Goal: Information Seeking & Learning: Compare options

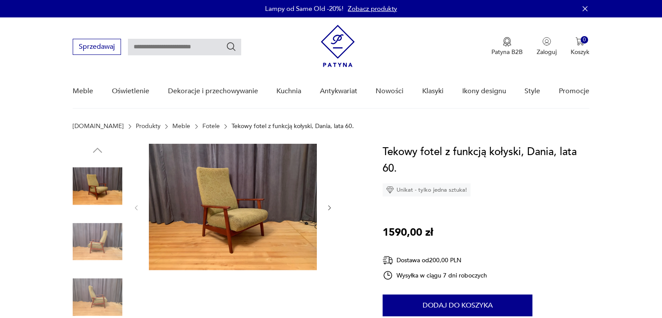
click at [101, 238] on img at bounding box center [98, 242] width 50 height 50
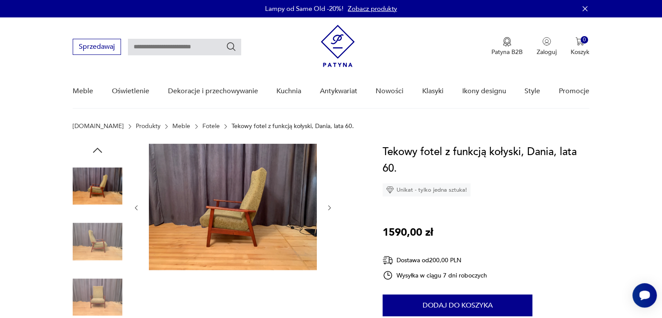
click at [97, 252] on img at bounding box center [98, 242] width 50 height 50
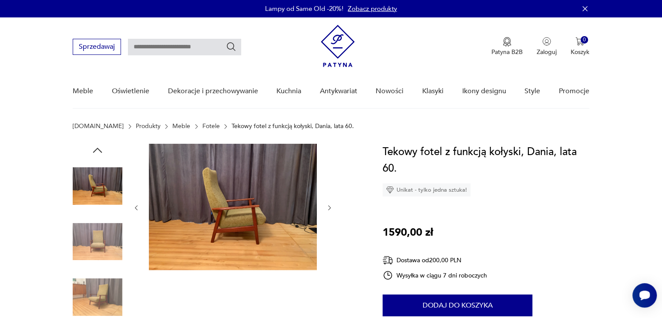
click at [96, 230] on img at bounding box center [98, 242] width 50 height 50
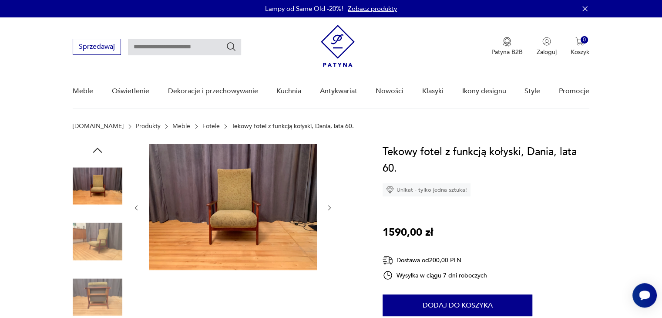
click at [95, 250] on img at bounding box center [98, 242] width 50 height 50
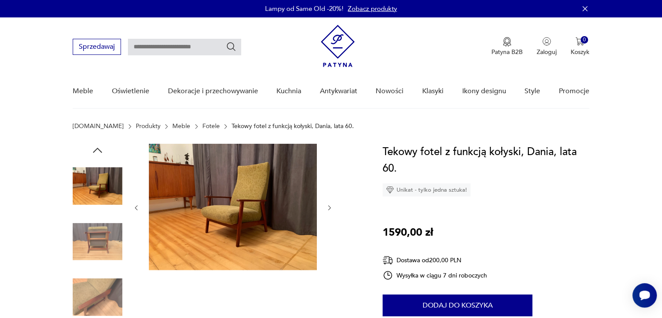
click at [96, 239] on img at bounding box center [98, 242] width 50 height 50
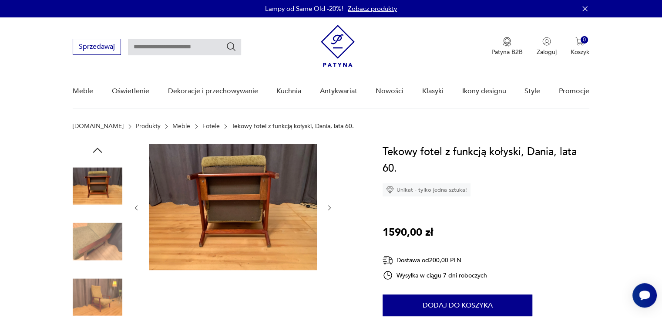
click at [94, 286] on img at bounding box center [98, 297] width 50 height 50
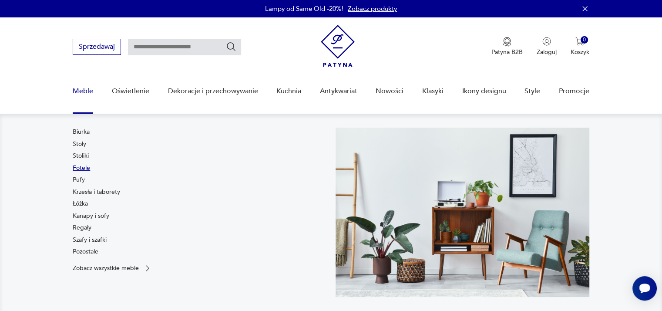
click at [85, 170] on link "Fotele" at bounding box center [81, 168] width 17 height 9
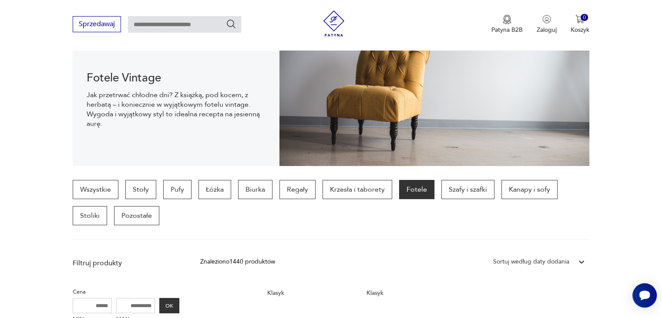
scroll to position [106, 0]
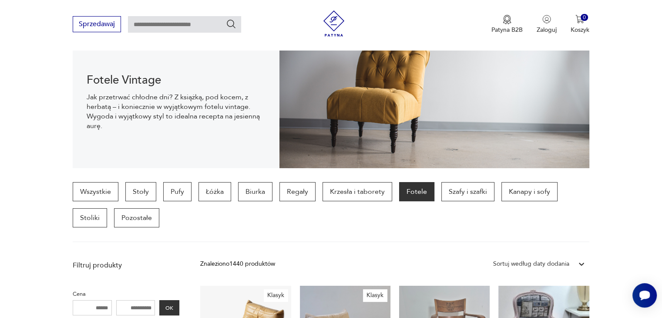
drag, startPoint x: 150, startPoint y: 307, endPoint x: 119, endPoint y: 307, distance: 30.9
click at [119, 307] on input "MAX" at bounding box center [135, 307] width 39 height 15
click at [132, 304] on input "MAX" at bounding box center [135, 307] width 39 height 15
type input "****"
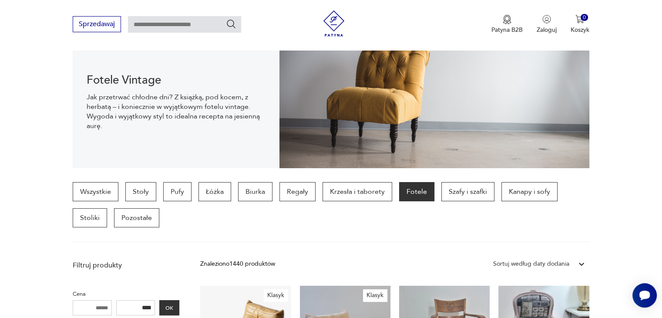
click at [103, 305] on input "MIN" at bounding box center [92, 307] width 39 height 15
type input "***"
click at [164, 307] on button "OK" at bounding box center [169, 307] width 20 height 15
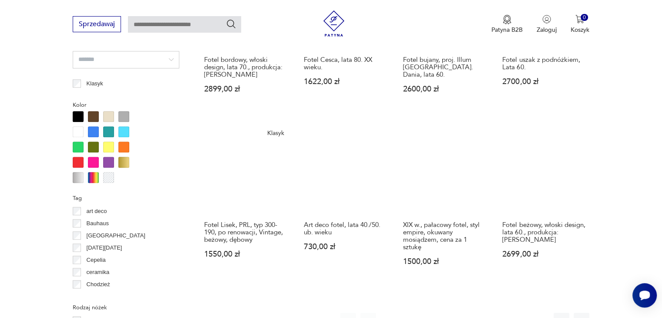
scroll to position [824, 0]
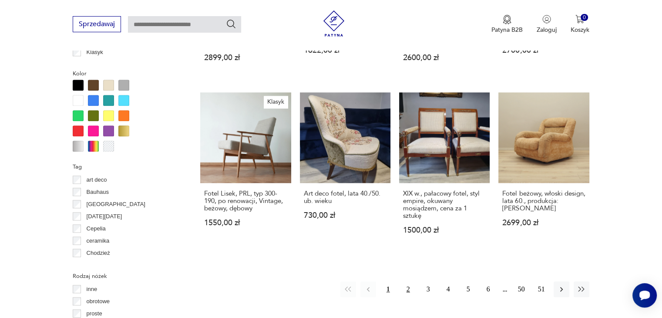
click at [405, 281] on button "2" at bounding box center [408, 289] width 16 height 16
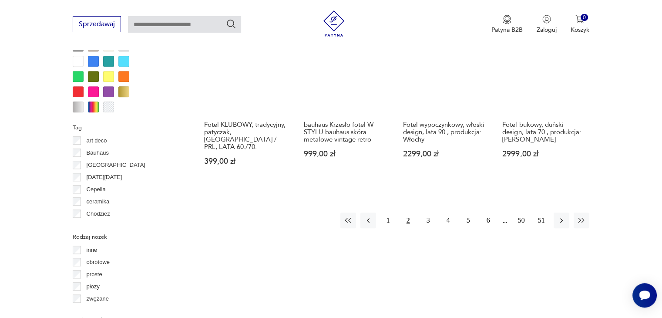
scroll to position [866, 0]
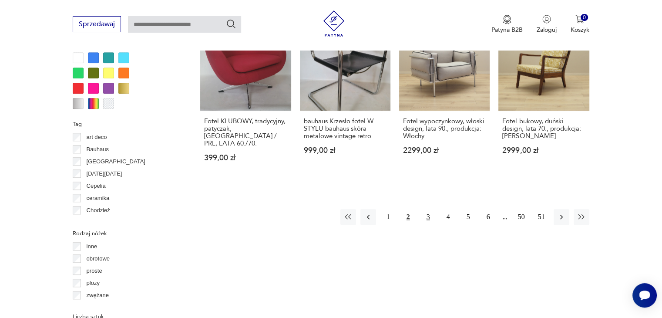
click at [429, 209] on button "3" at bounding box center [428, 217] width 16 height 16
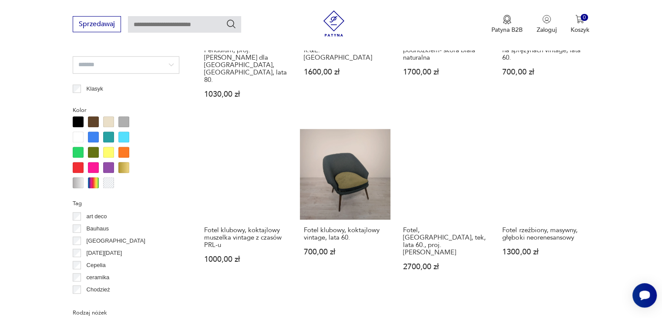
scroll to position [841, 0]
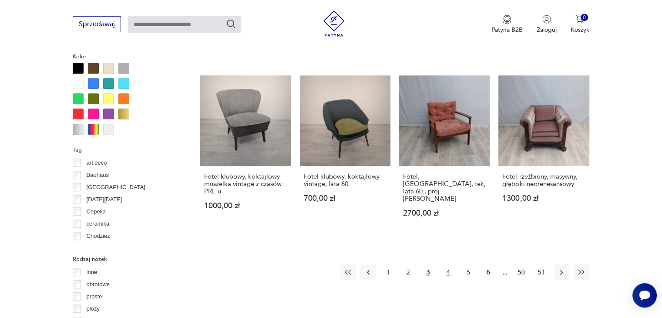
click at [451, 264] on button "4" at bounding box center [448, 272] width 16 height 16
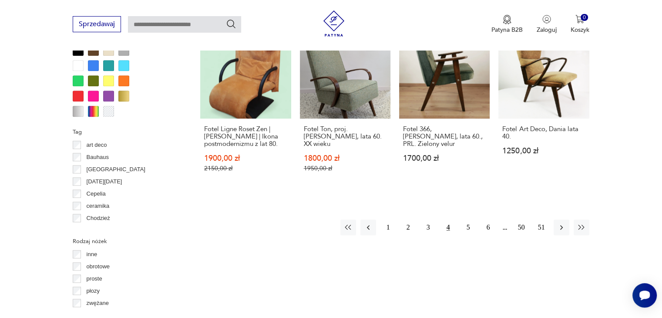
scroll to position [863, 0]
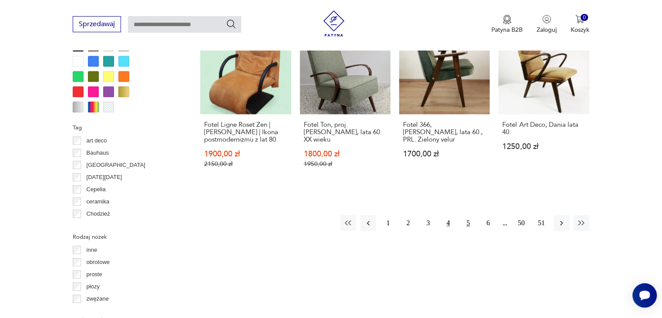
click at [465, 215] on button "5" at bounding box center [468, 223] width 16 height 16
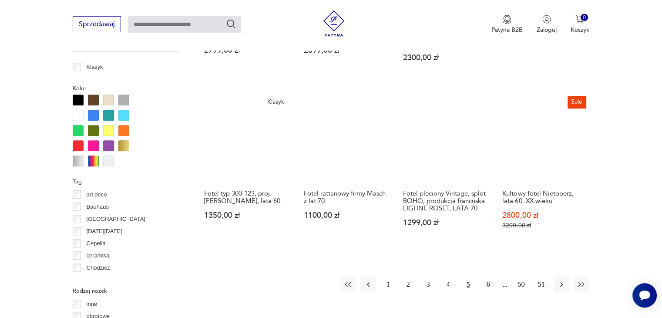
scroll to position [815, 0]
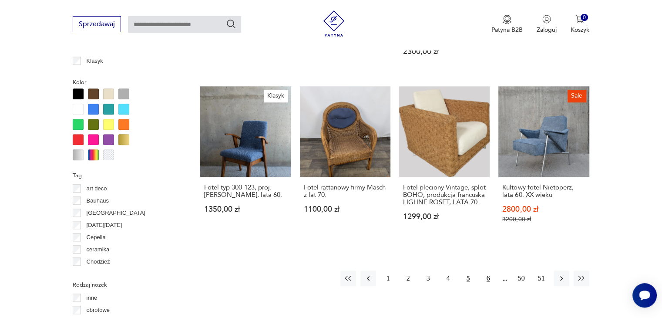
click at [486, 270] on button "6" at bounding box center [488, 278] width 16 height 16
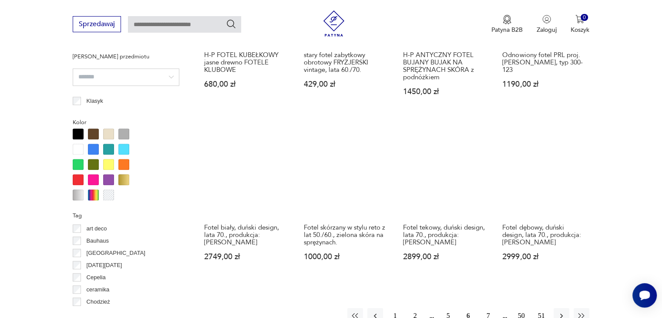
scroll to position [829, 0]
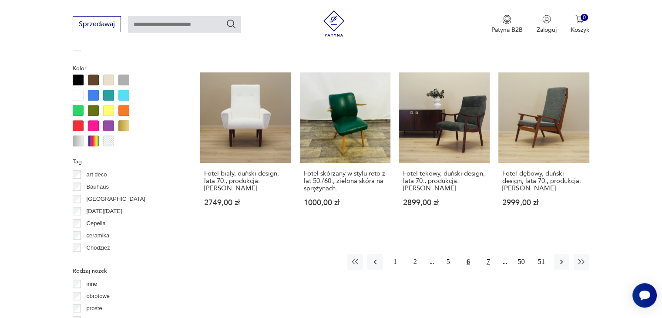
click at [489, 254] on button "7" at bounding box center [488, 262] width 16 height 16
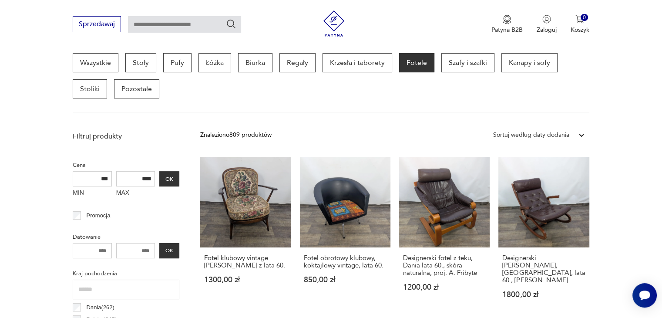
scroll to position [231, 0]
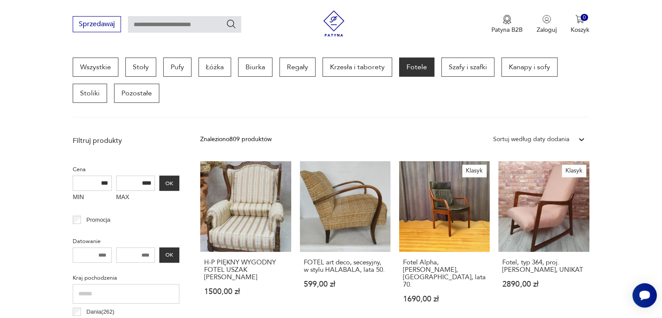
drag, startPoint x: 660, startPoint y: 75, endPoint x: 661, endPoint y: 80, distance: 5.3
click at [661, 80] on section "Wszystkie Stoły Pufy Łóżka Biurka Regały Krzesła i taborety Fotele Szafy i szaf…" at bounding box center [331, 87] width 662 height 60
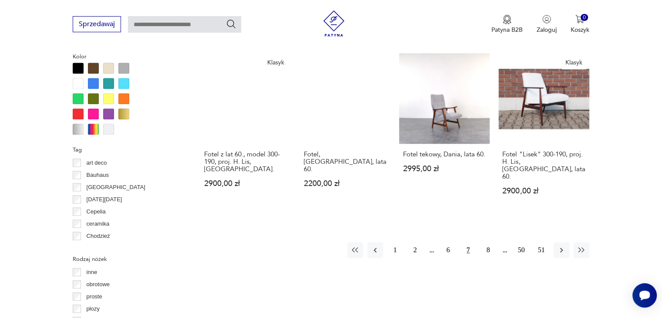
scroll to position [845, 0]
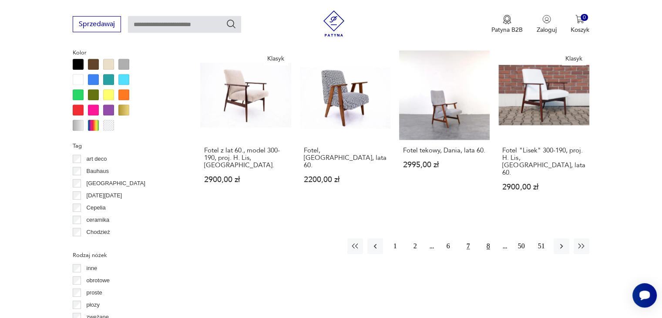
click at [485, 238] on button "8" at bounding box center [488, 246] width 16 height 16
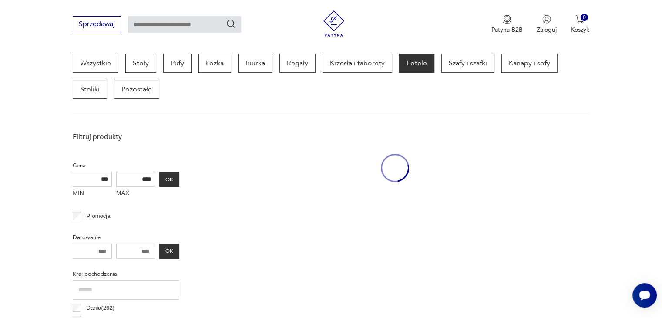
scroll to position [231, 0]
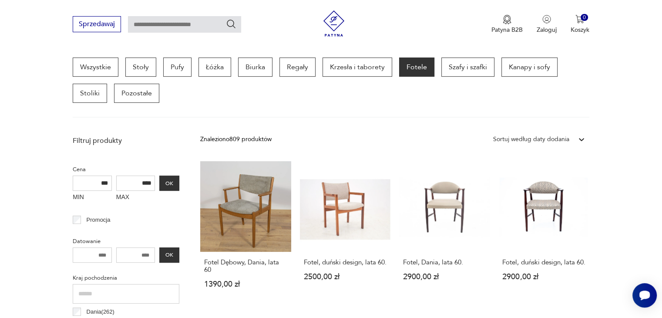
drag, startPoint x: 659, startPoint y: 59, endPoint x: 664, endPoint y: 95, distance: 36.9
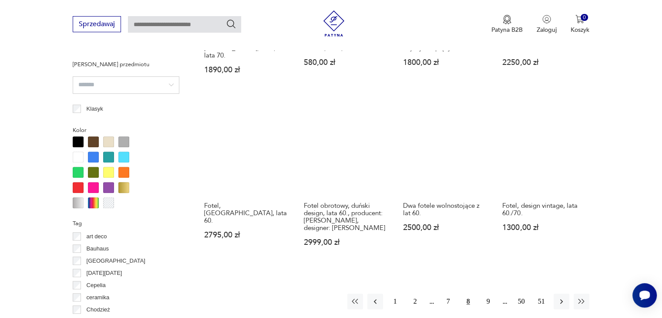
scroll to position [809, 0]
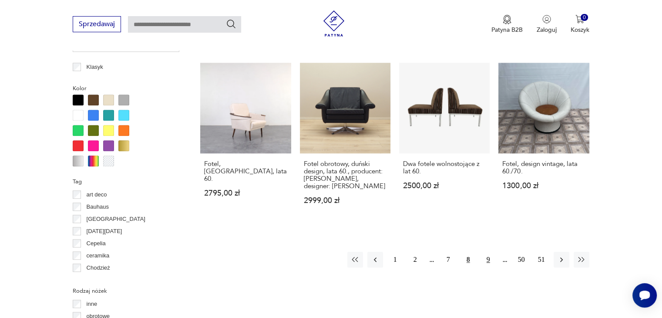
click at [489, 251] on button "9" at bounding box center [488, 259] width 16 height 16
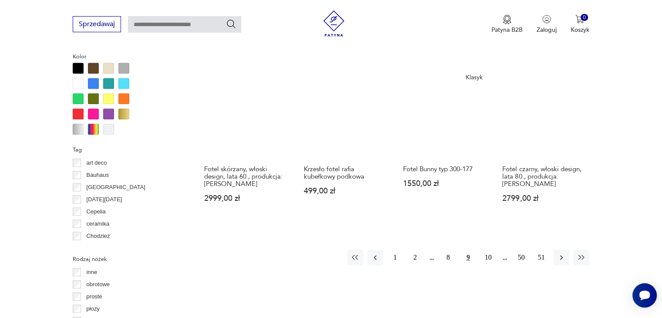
scroll to position [871, 0]
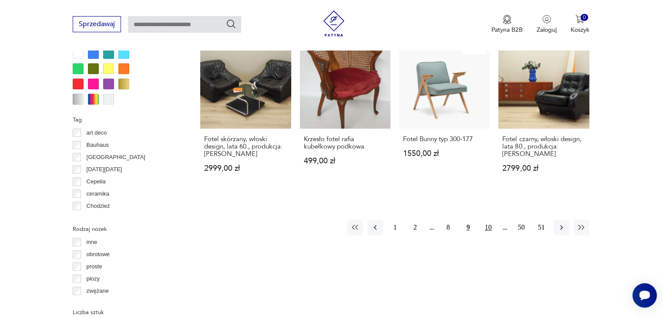
click at [486, 219] on button "10" at bounding box center [488, 227] width 16 height 16
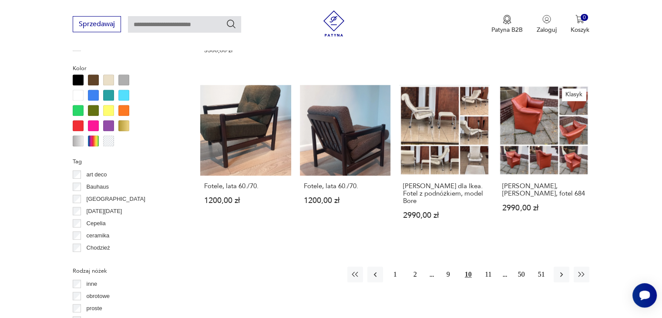
scroll to position [831, 0]
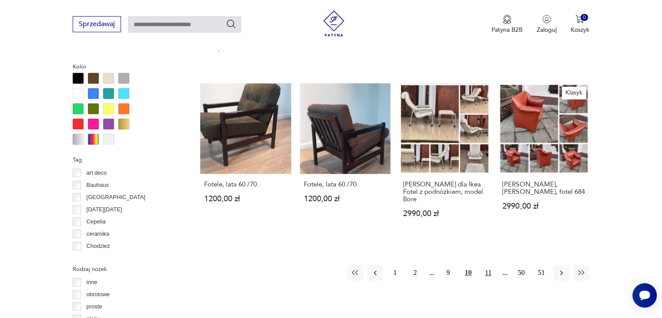
click at [488, 264] on button "11" at bounding box center [488, 272] width 16 height 16
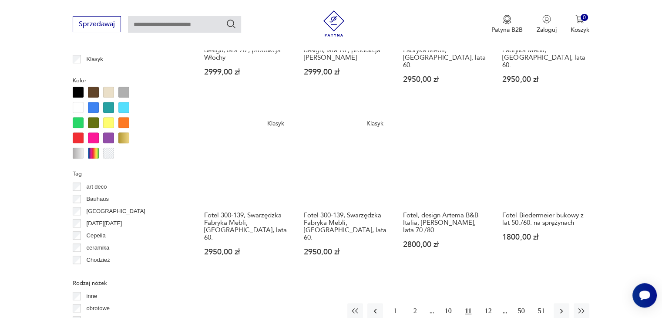
scroll to position [827, 0]
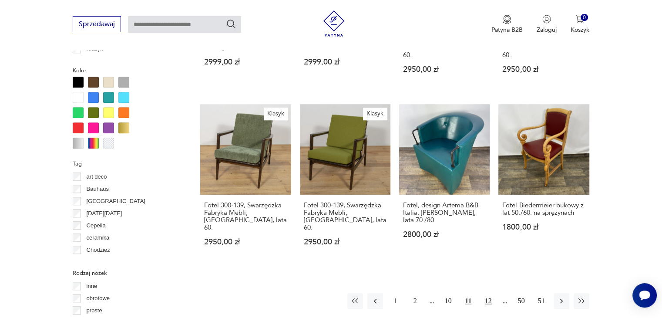
click at [486, 293] on button "12" at bounding box center [488, 301] width 16 height 16
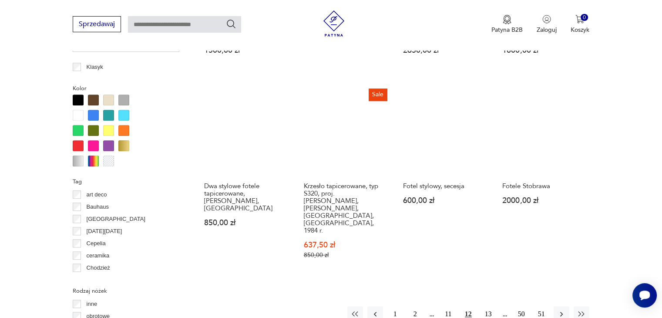
scroll to position [811, 0]
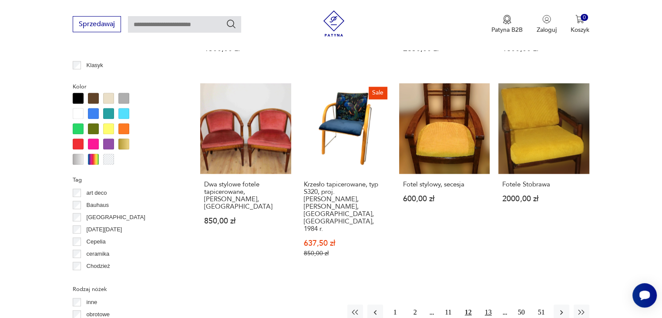
click at [488, 304] on button "13" at bounding box center [488, 312] width 16 height 16
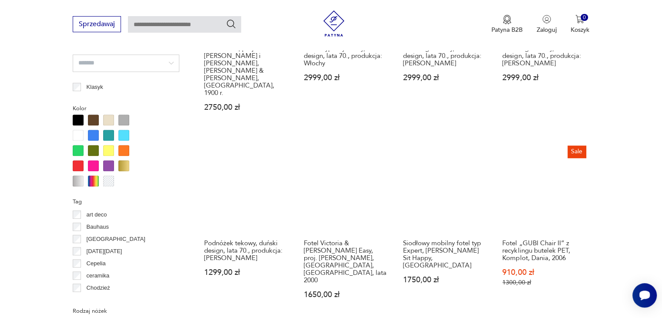
scroll to position [825, 0]
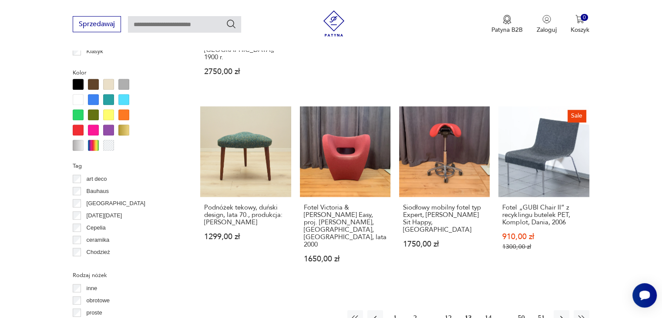
click at [491, 310] on button "14" at bounding box center [488, 318] width 16 height 16
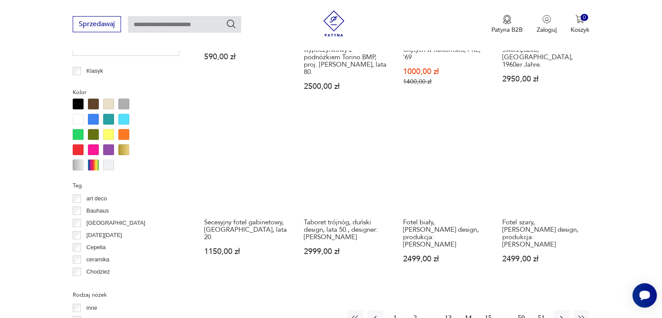
scroll to position [857, 0]
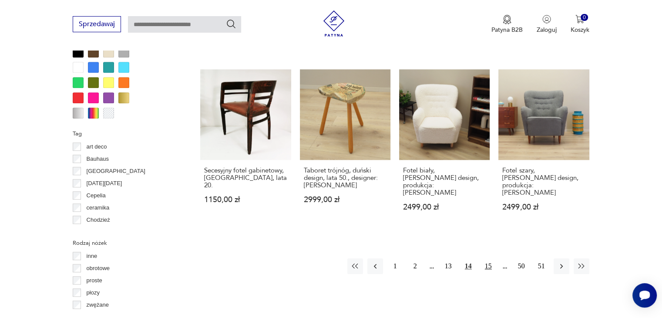
click at [485, 258] on button "15" at bounding box center [488, 266] width 16 height 16
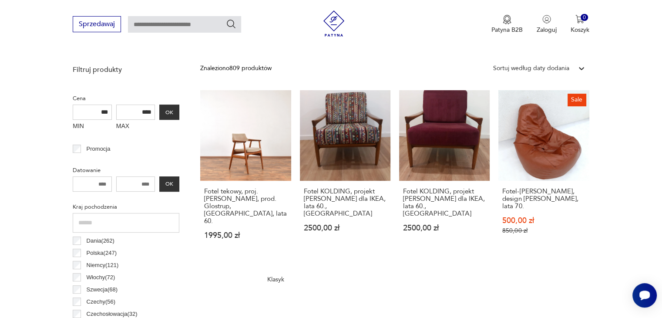
scroll to position [325, 0]
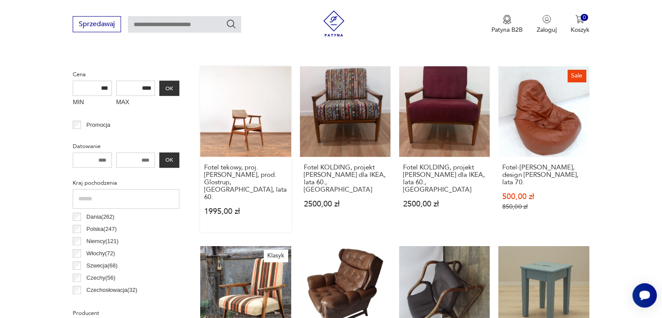
click at [248, 134] on link "Fotel tekowy, proj. [PERSON_NAME], prod. Glostrup, Dania, lata 60. 1995,00 zł" at bounding box center [245, 149] width 90 height 166
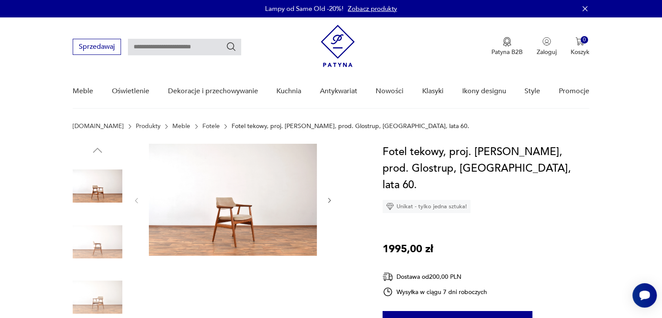
click at [226, 207] on img at bounding box center [233, 200] width 168 height 112
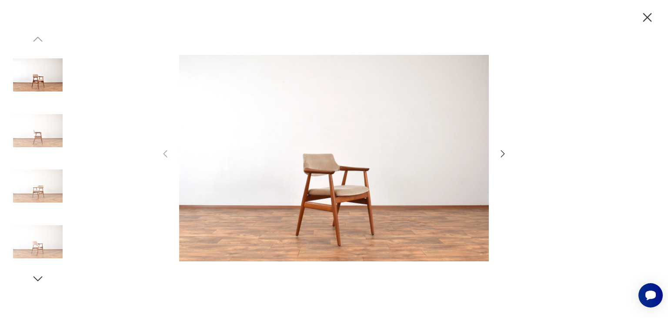
click at [372, 168] on img at bounding box center [334, 158] width 310 height 254
click at [339, 191] on img at bounding box center [334, 158] width 310 height 254
click at [40, 237] on img at bounding box center [38, 242] width 50 height 50
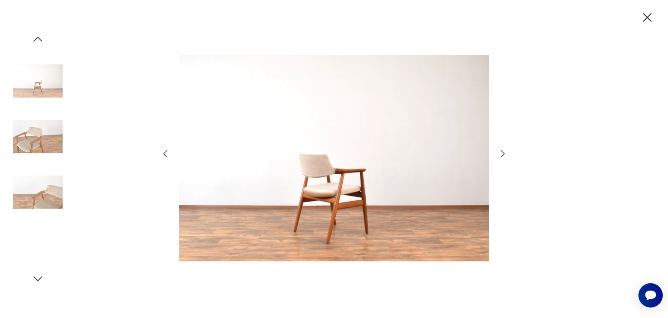
click at [39, 183] on img at bounding box center [38, 192] width 50 height 50
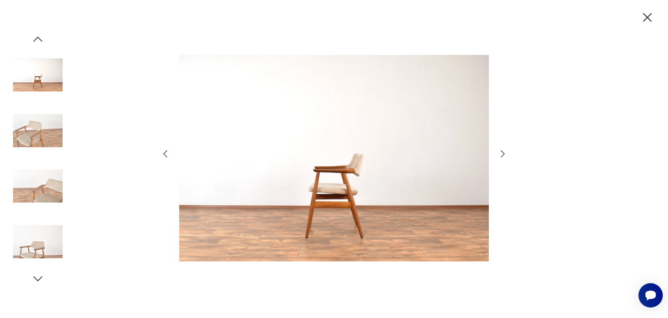
click at [47, 130] on img at bounding box center [38, 131] width 50 height 50
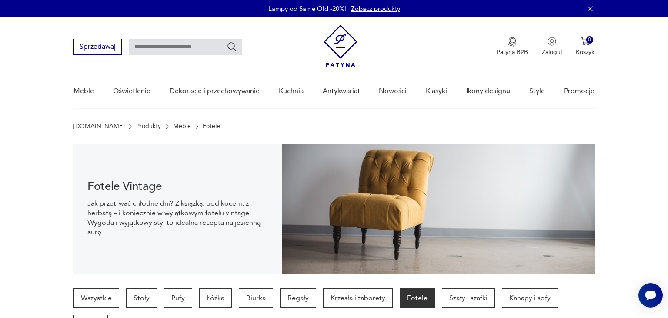
scroll to position [325, 0]
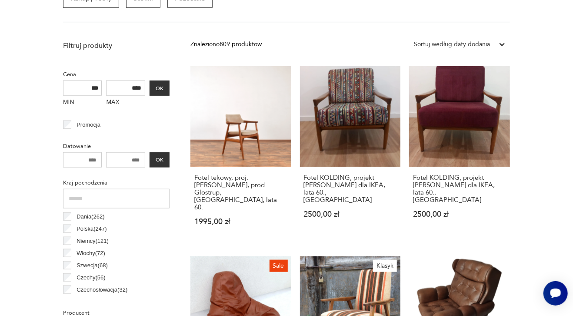
drag, startPoint x: 551, startPoint y: 65, endPoint x: 556, endPoint y: 149, distance: 84.1
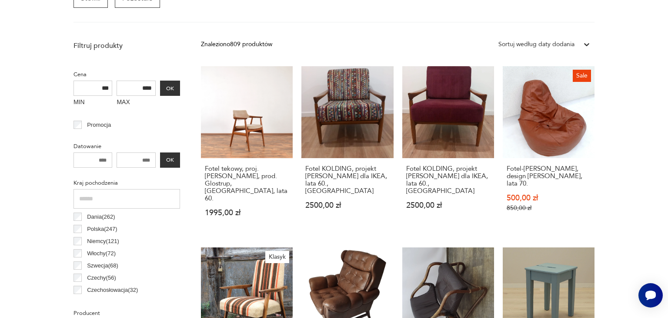
click at [559, 256] on link "Taboret sosnowy, duński design, lata 50., produkcja: [PERSON_NAME] 899,00 zł" at bounding box center [549, 323] width 92 height 152
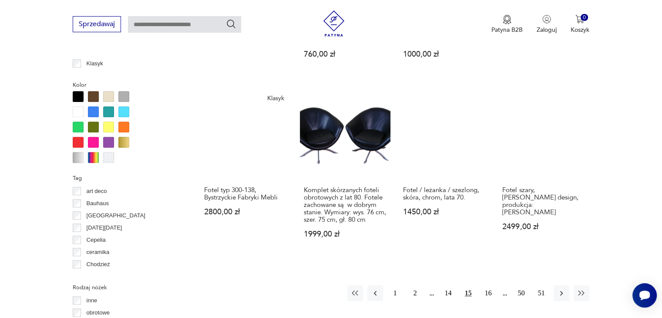
scroll to position [830, 0]
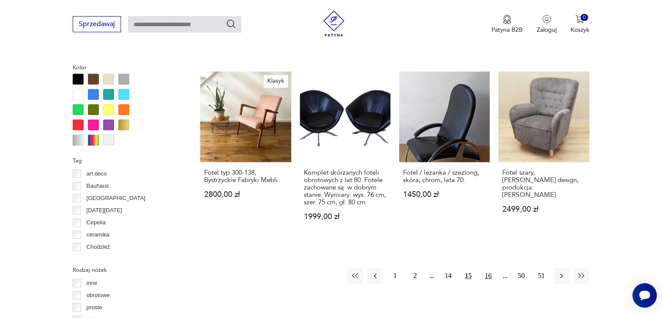
click at [486, 268] on button "16" at bounding box center [488, 276] width 16 height 16
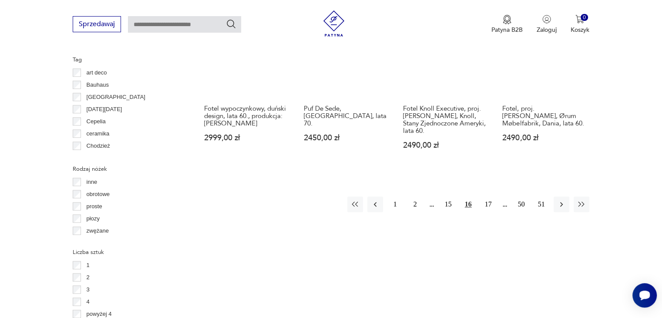
scroll to position [944, 0]
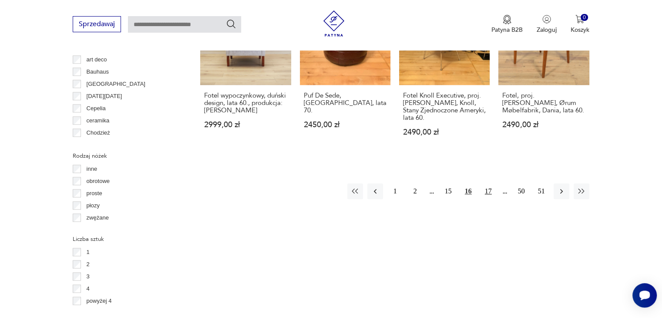
click at [489, 183] on button "17" at bounding box center [488, 191] width 16 height 16
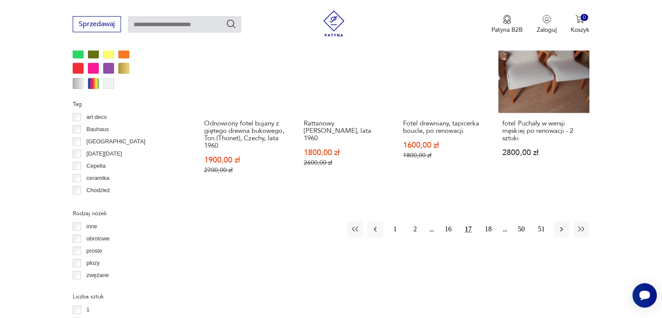
scroll to position [892, 0]
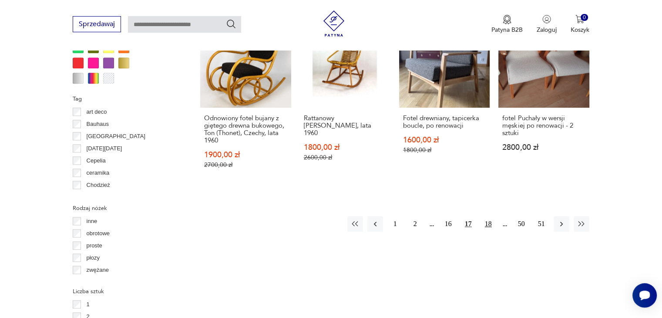
click at [489, 216] on button "18" at bounding box center [488, 224] width 16 height 16
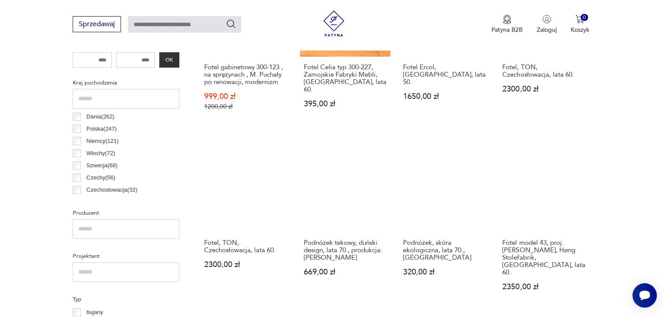
scroll to position [439, 0]
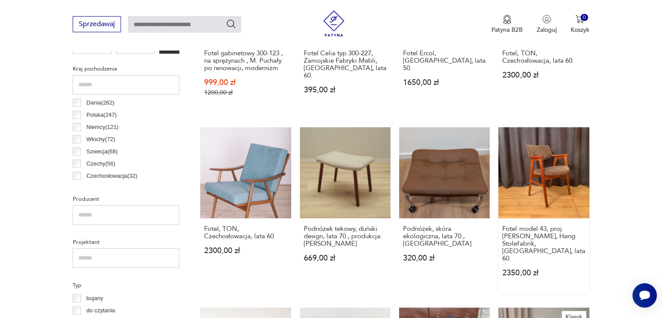
click at [567, 164] on link "Fotel model 43, proj. [PERSON_NAME], Høng Stolefabrik, [GEOGRAPHIC_DATA], lata …" at bounding box center [543, 210] width 90 height 166
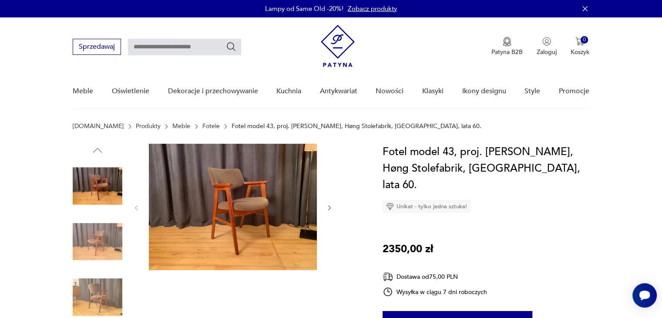
click at [98, 291] on img at bounding box center [98, 297] width 50 height 50
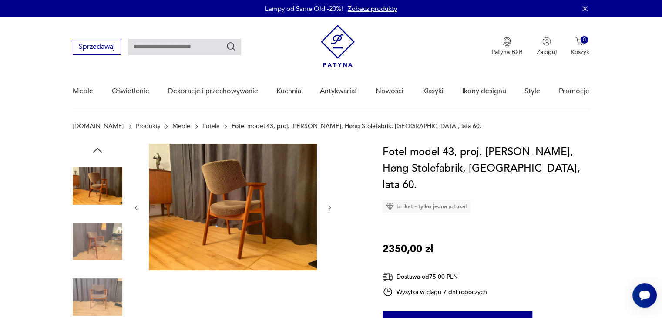
click at [92, 234] on img at bounding box center [98, 242] width 50 height 50
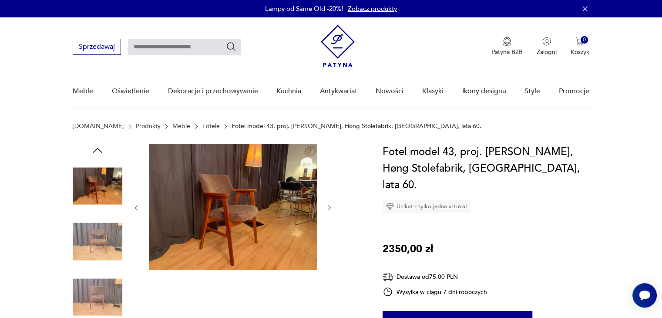
click at [92, 293] on img at bounding box center [98, 297] width 50 height 50
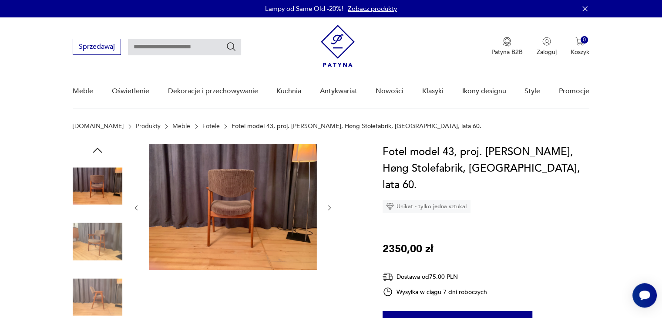
click at [242, 201] on img at bounding box center [233, 207] width 168 height 126
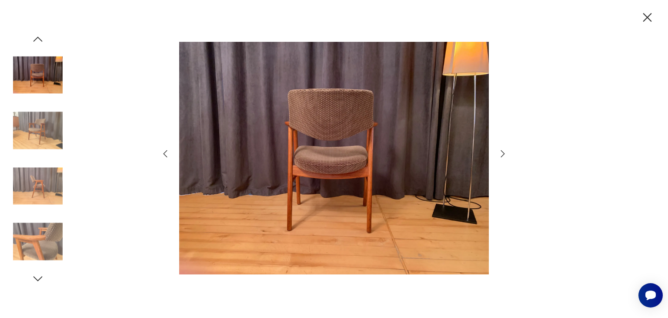
click at [38, 248] on img at bounding box center [38, 242] width 50 height 50
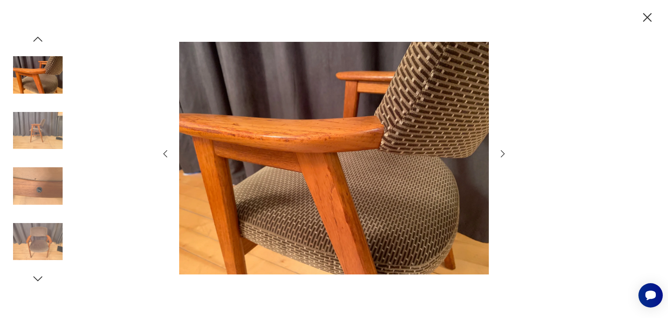
scroll to position [439, 0]
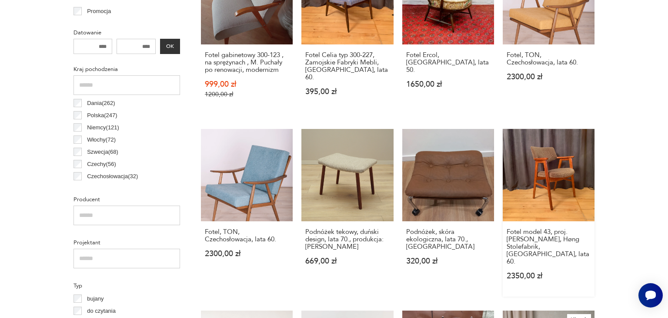
click at [592, 183] on link "Fotel model 43, proj. [PERSON_NAME], Høng Stolefabrik, [GEOGRAPHIC_DATA], lata …" at bounding box center [549, 212] width 92 height 167
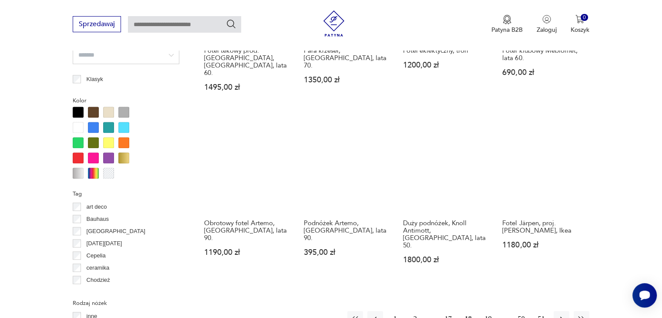
scroll to position [803, 0]
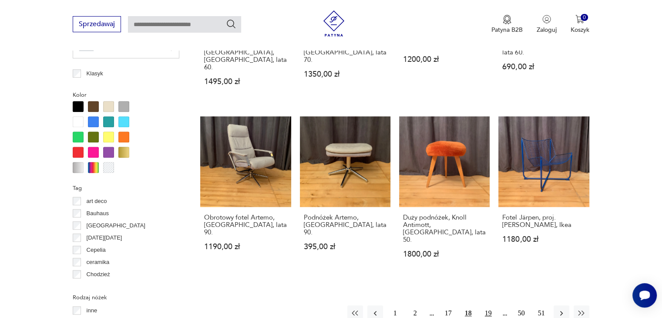
click at [488, 305] on button "19" at bounding box center [488, 313] width 16 height 16
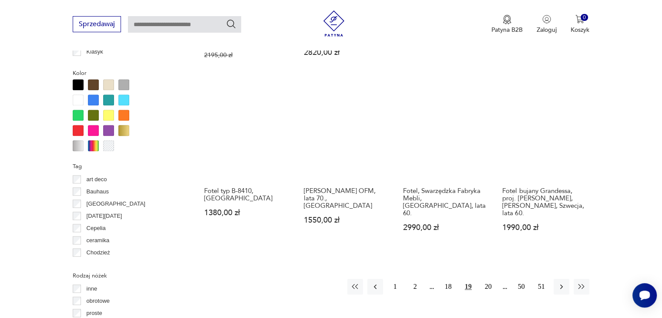
scroll to position [892, 0]
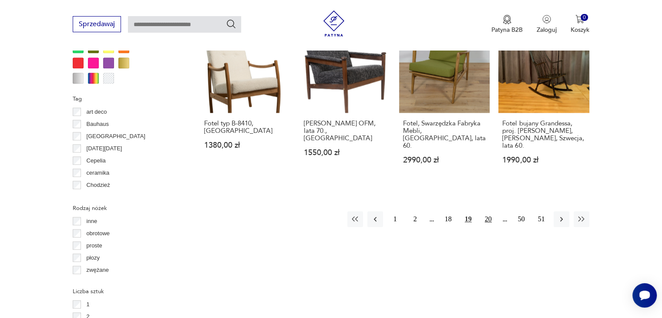
click at [492, 214] on button "20" at bounding box center [488, 219] width 16 height 16
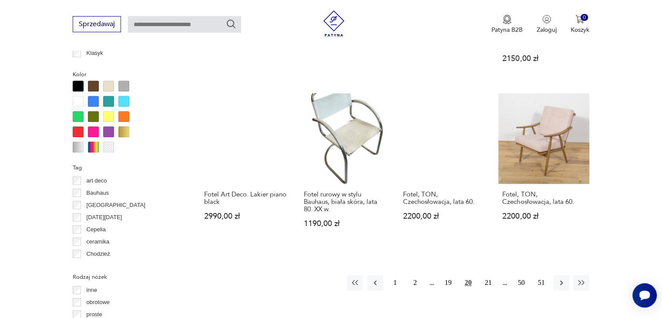
scroll to position [857, 0]
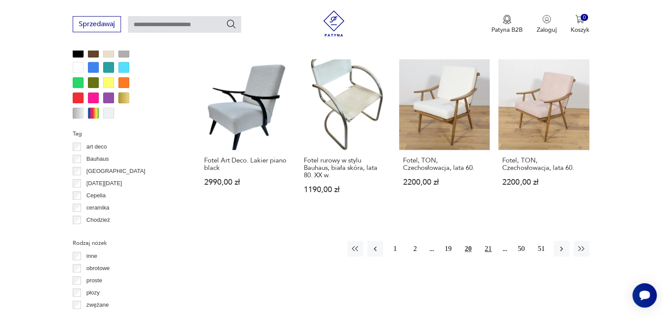
click at [490, 241] on button "21" at bounding box center [488, 249] width 16 height 16
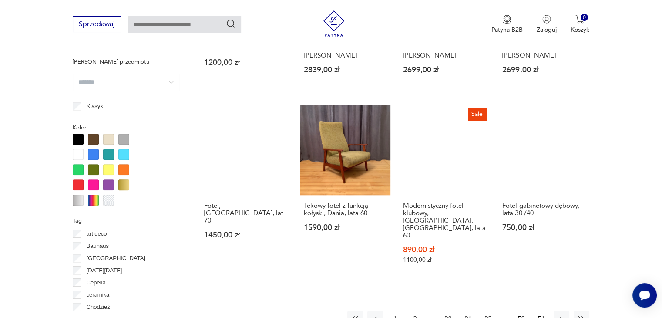
scroll to position [787, 0]
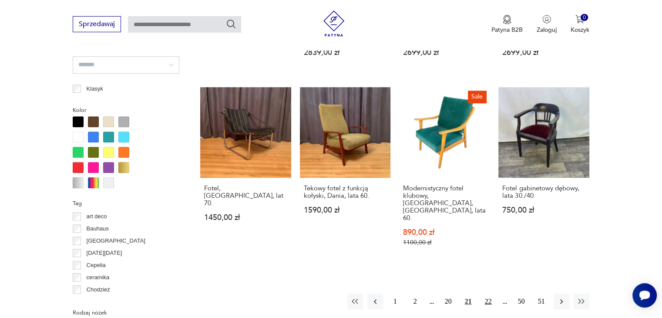
click at [486, 293] on button "22" at bounding box center [488, 301] width 16 height 16
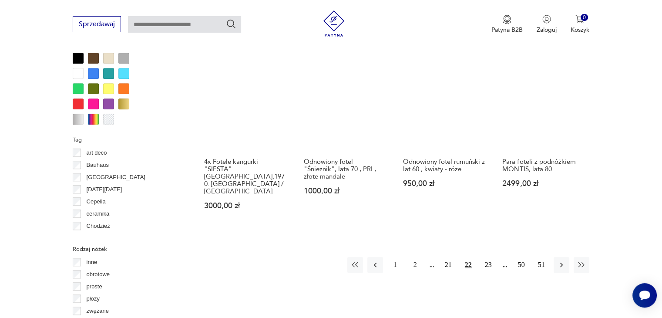
scroll to position [857, 0]
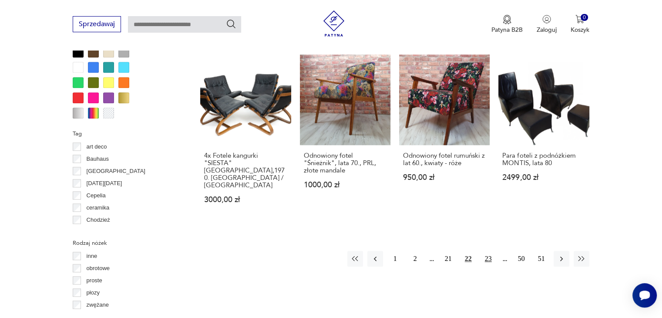
click at [487, 251] on button "23" at bounding box center [488, 259] width 16 height 16
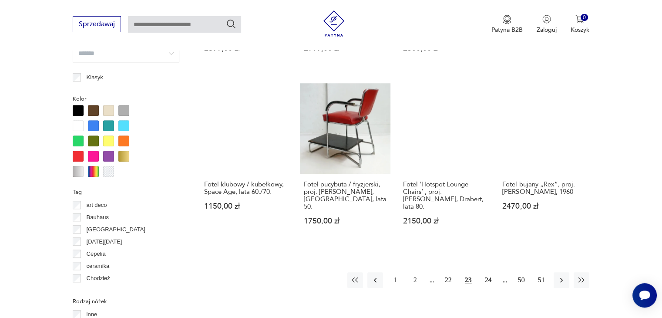
scroll to position [805, 0]
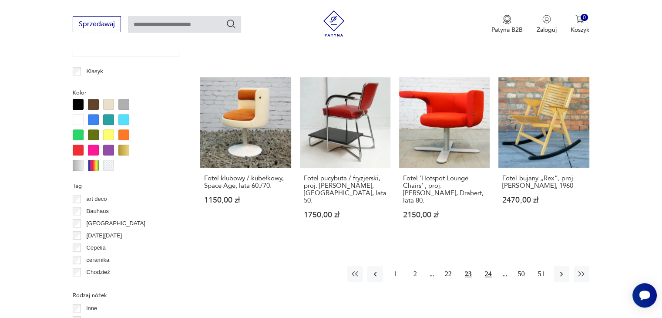
click at [488, 266] on button "24" at bounding box center [488, 274] width 16 height 16
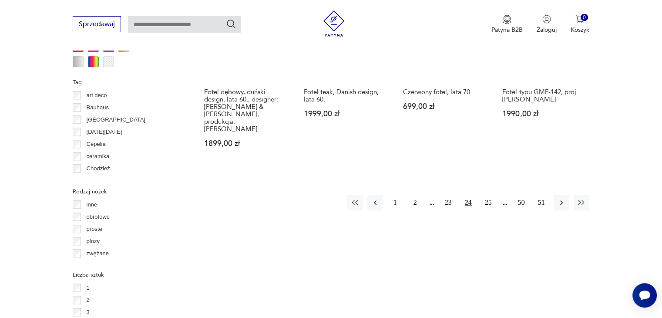
scroll to position [909, 0]
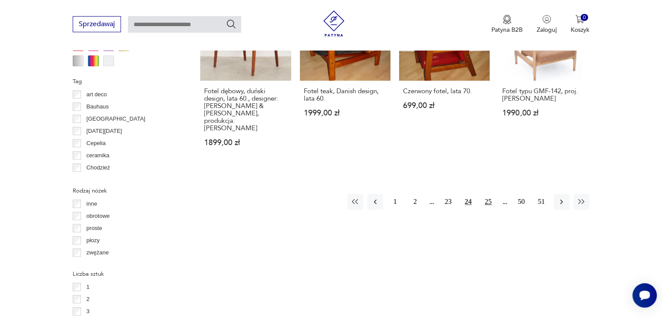
click at [489, 194] on button "25" at bounding box center [488, 202] width 16 height 16
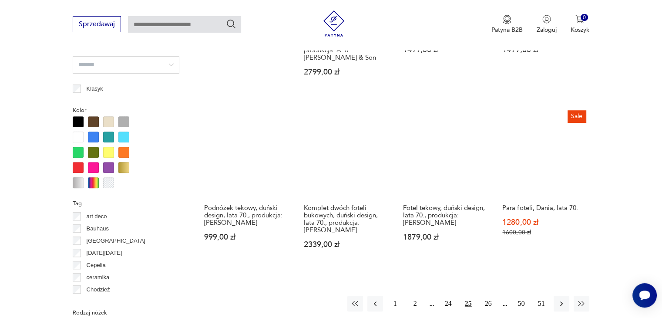
scroll to position [805, 0]
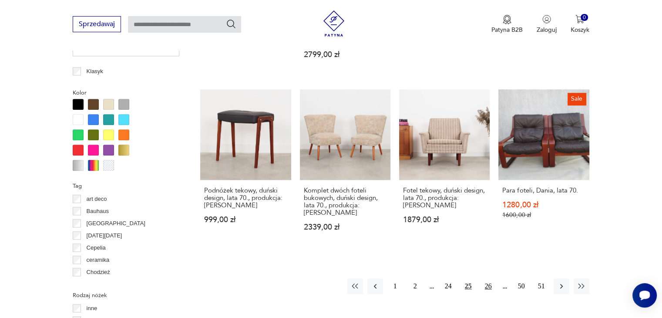
click at [489, 278] on button "26" at bounding box center [488, 286] width 16 height 16
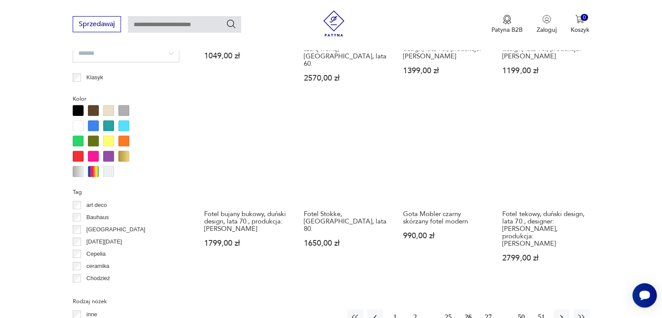
scroll to position [805, 0]
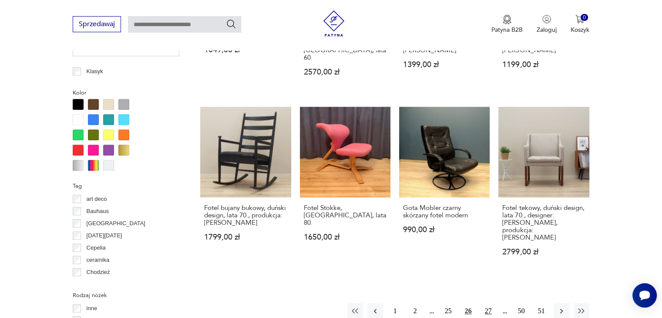
click at [487, 303] on button "27" at bounding box center [488, 311] width 16 height 16
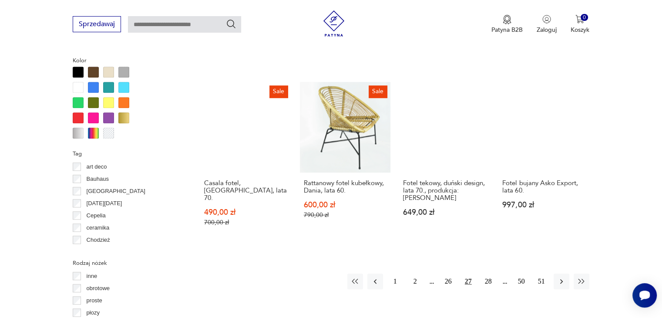
scroll to position [874, 0]
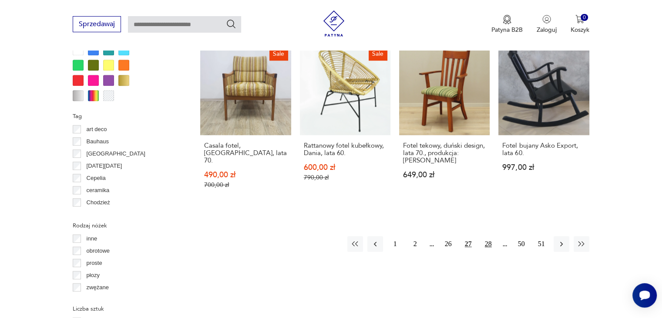
click at [487, 236] on button "28" at bounding box center [488, 244] width 16 height 16
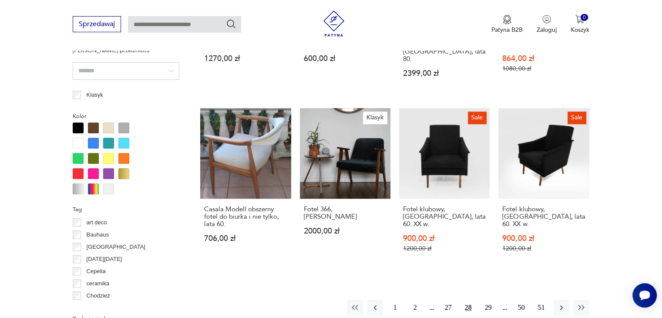
scroll to position [787, 0]
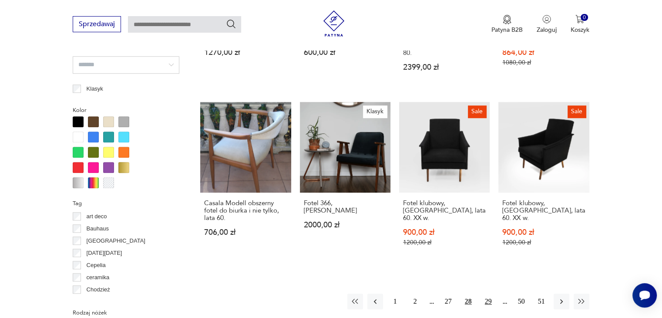
click at [486, 293] on button "29" at bounding box center [488, 301] width 16 height 16
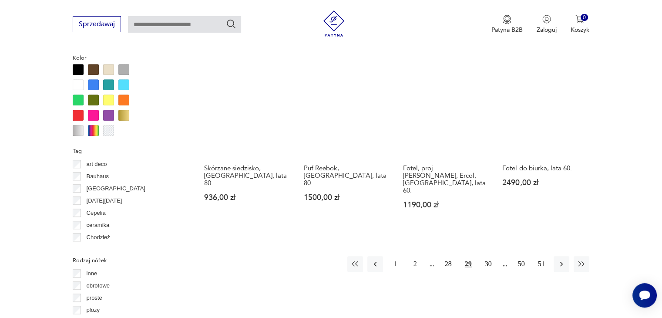
scroll to position [857, 0]
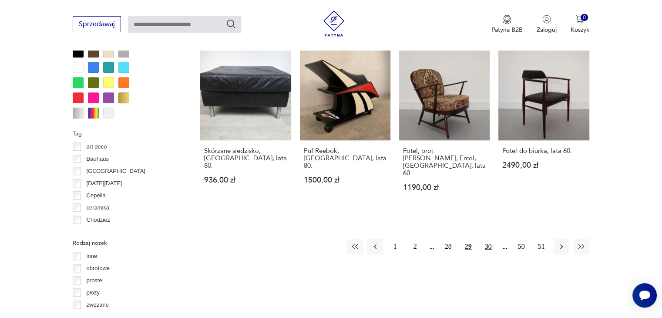
click at [490, 238] on button "30" at bounding box center [488, 246] width 16 height 16
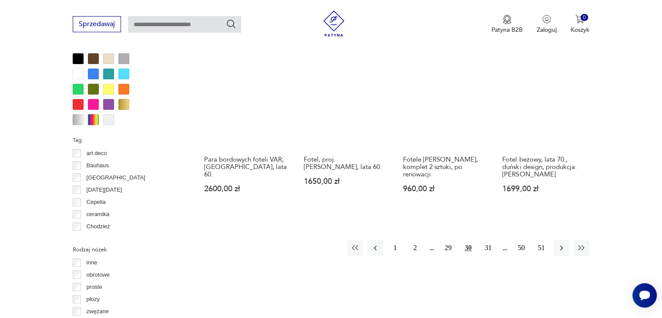
scroll to position [874, 0]
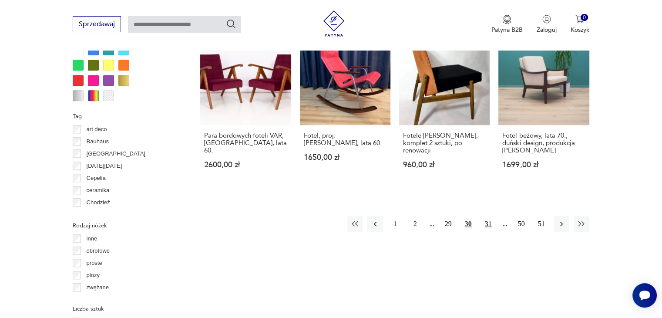
click at [491, 216] on button "31" at bounding box center [488, 224] width 16 height 16
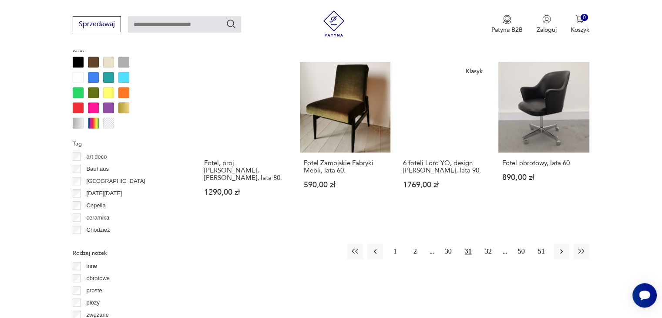
scroll to position [874, 0]
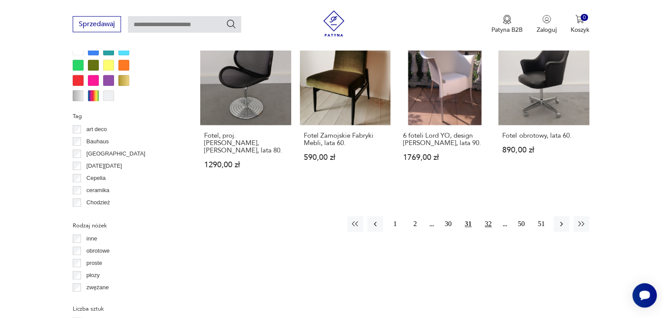
click at [485, 216] on button "32" at bounding box center [488, 224] width 16 height 16
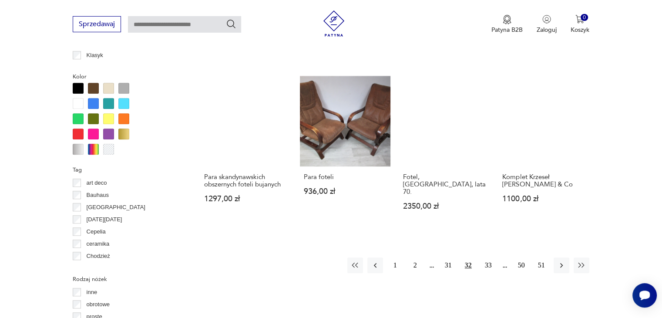
scroll to position [822, 0]
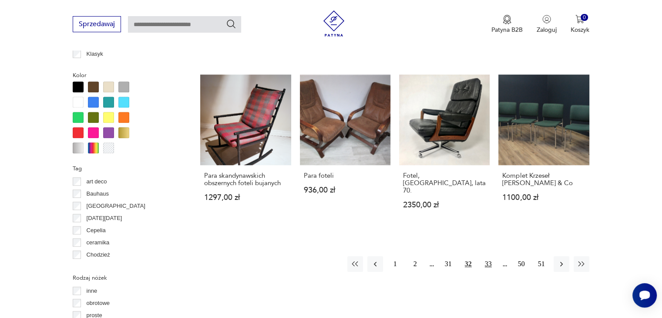
click at [484, 256] on button "33" at bounding box center [488, 264] width 16 height 16
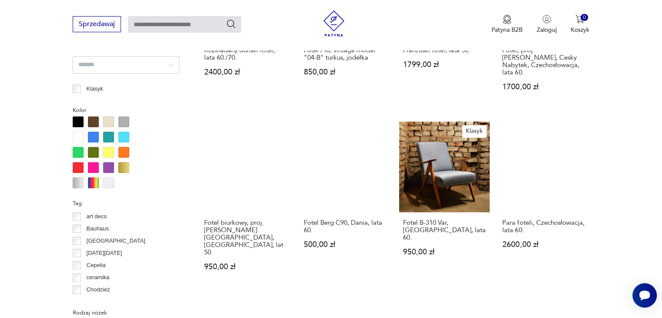
scroll to position [805, 0]
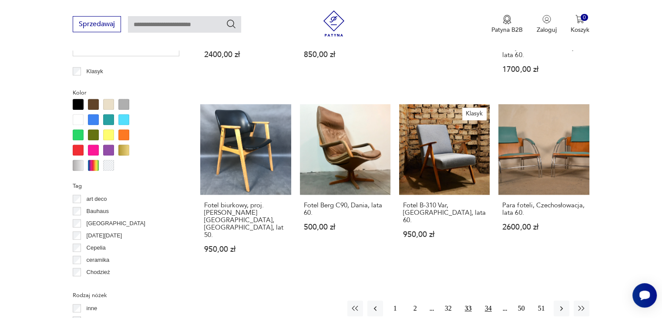
click at [487, 300] on button "34" at bounding box center [488, 308] width 16 height 16
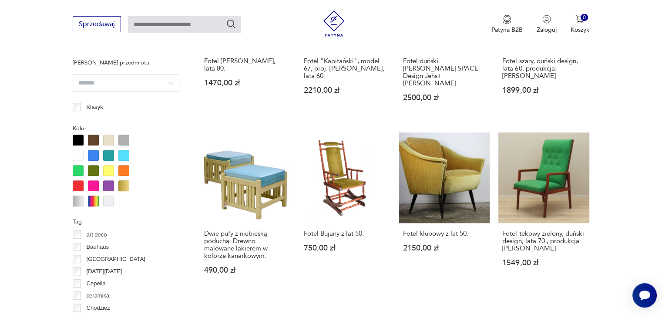
scroll to position [805, 0]
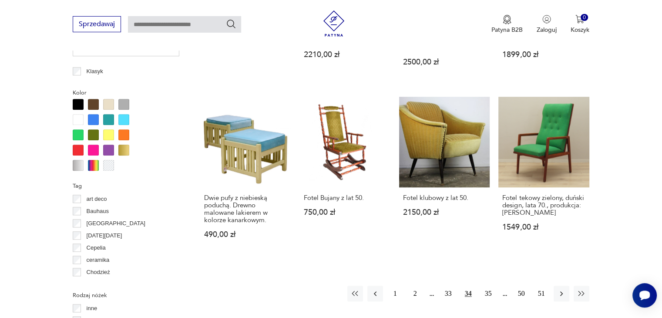
click at [487, 285] on button "35" at bounding box center [488, 293] width 16 height 16
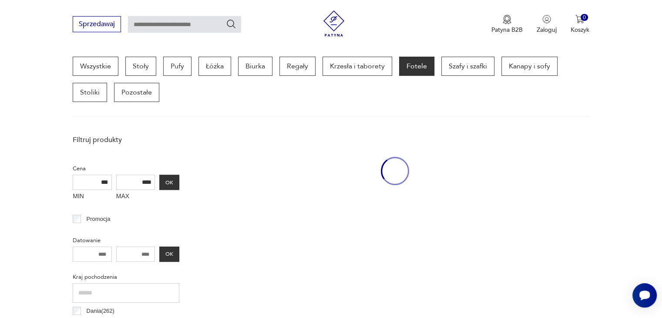
scroll to position [231, 0]
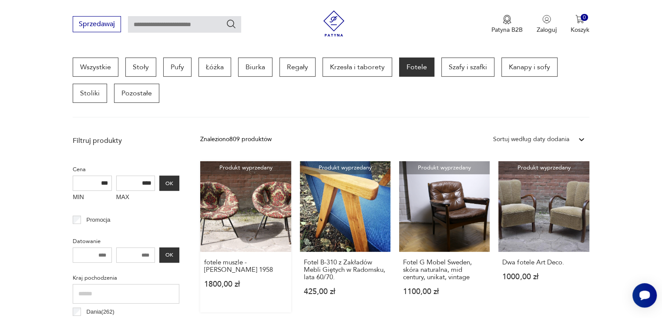
click at [261, 204] on link "Produkt wyprzedany fotele muszle - [PERSON_NAME] 1958 1800,00 zł" at bounding box center [245, 236] width 90 height 151
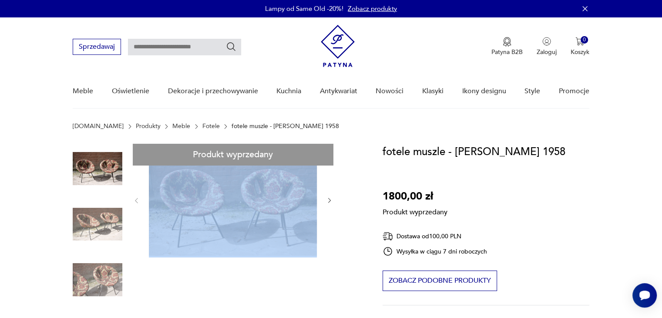
drag, startPoint x: 331, startPoint y: 197, endPoint x: 269, endPoint y: 195, distance: 61.4
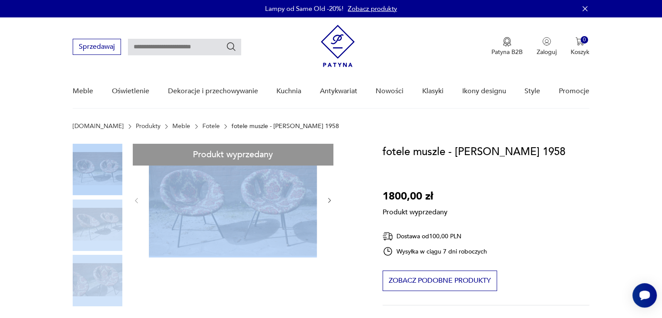
drag, startPoint x: 269, startPoint y: 195, endPoint x: 107, endPoint y: 220, distance: 164.2
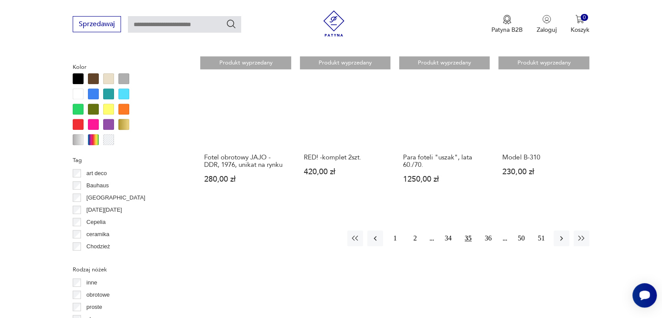
scroll to position [839, 0]
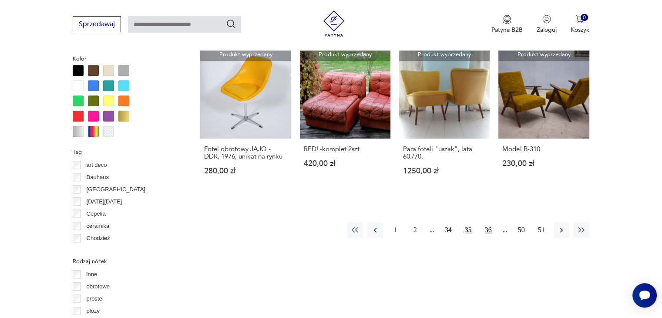
click at [489, 227] on button "36" at bounding box center [488, 230] width 16 height 16
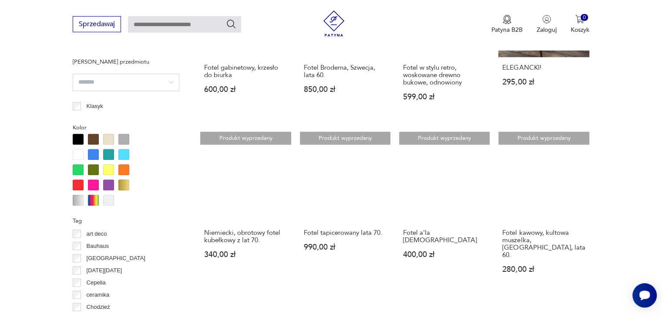
scroll to position [787, 0]
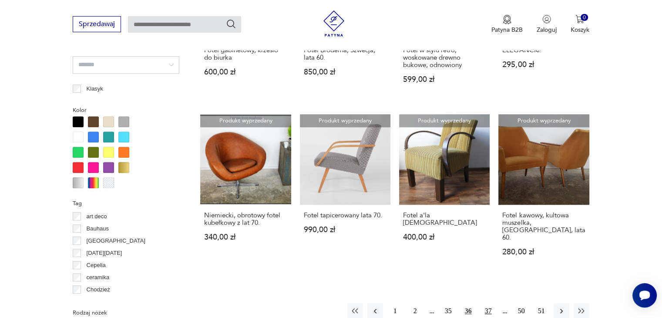
click at [484, 303] on button "37" at bounding box center [488, 311] width 16 height 16
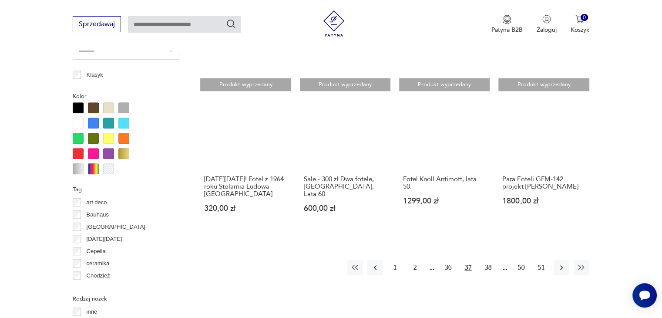
scroll to position [805, 0]
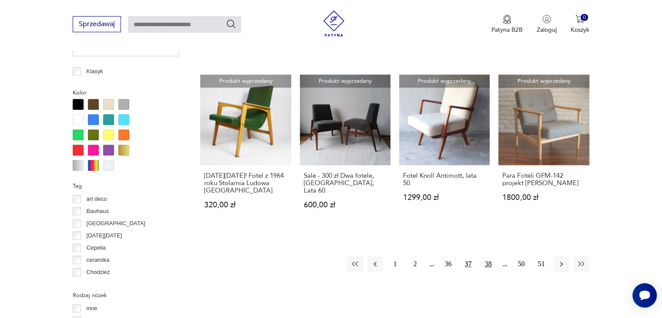
click at [488, 256] on button "38" at bounding box center [488, 264] width 16 height 16
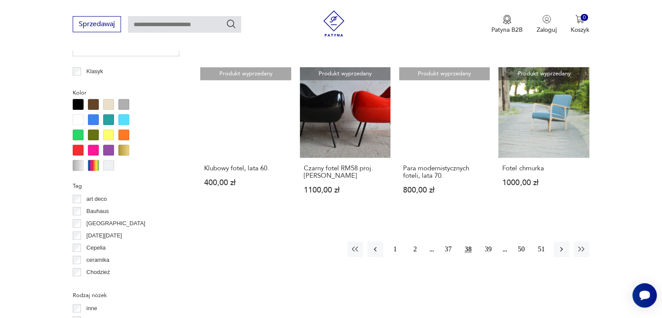
scroll to position [787, 0]
